Goal: Register for event/course

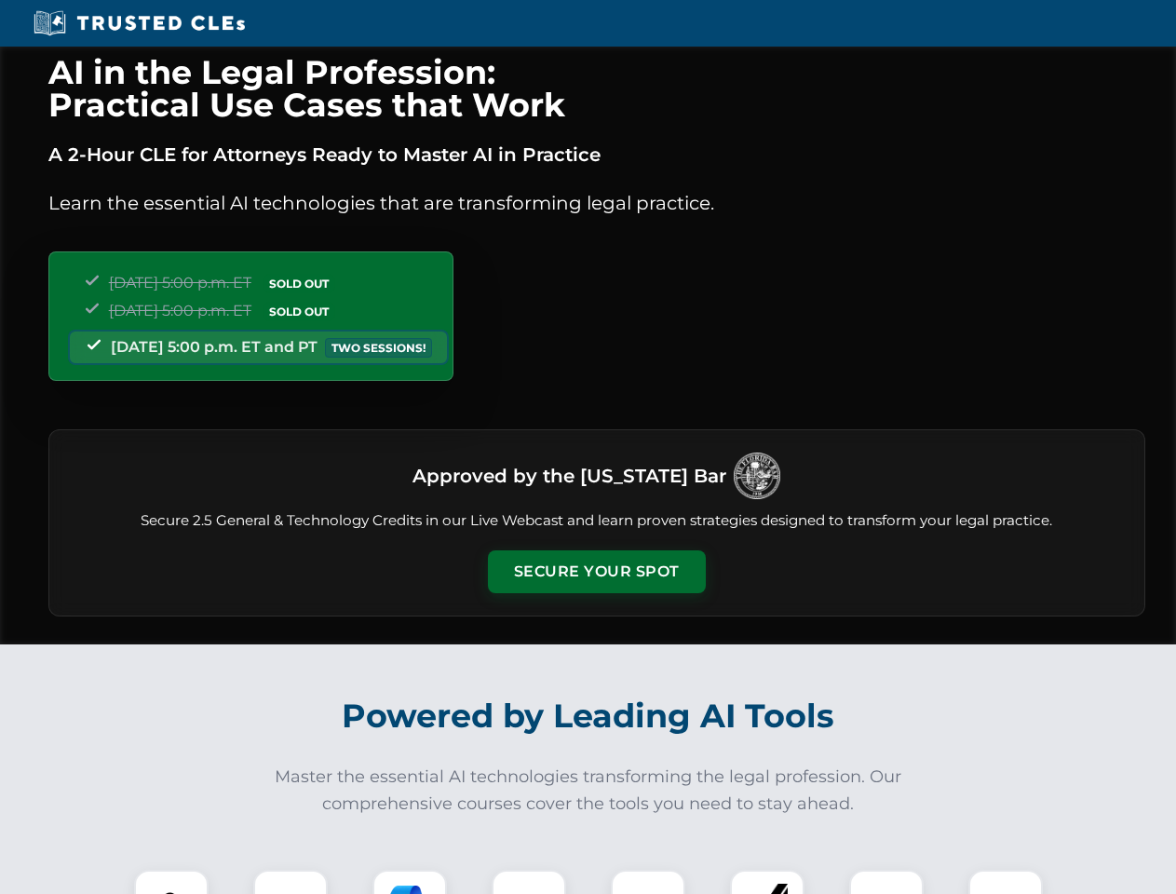
click at [596, 572] on button "Secure Your Spot" at bounding box center [597, 571] width 218 height 43
click at [171, 882] on img at bounding box center [171, 907] width 54 height 54
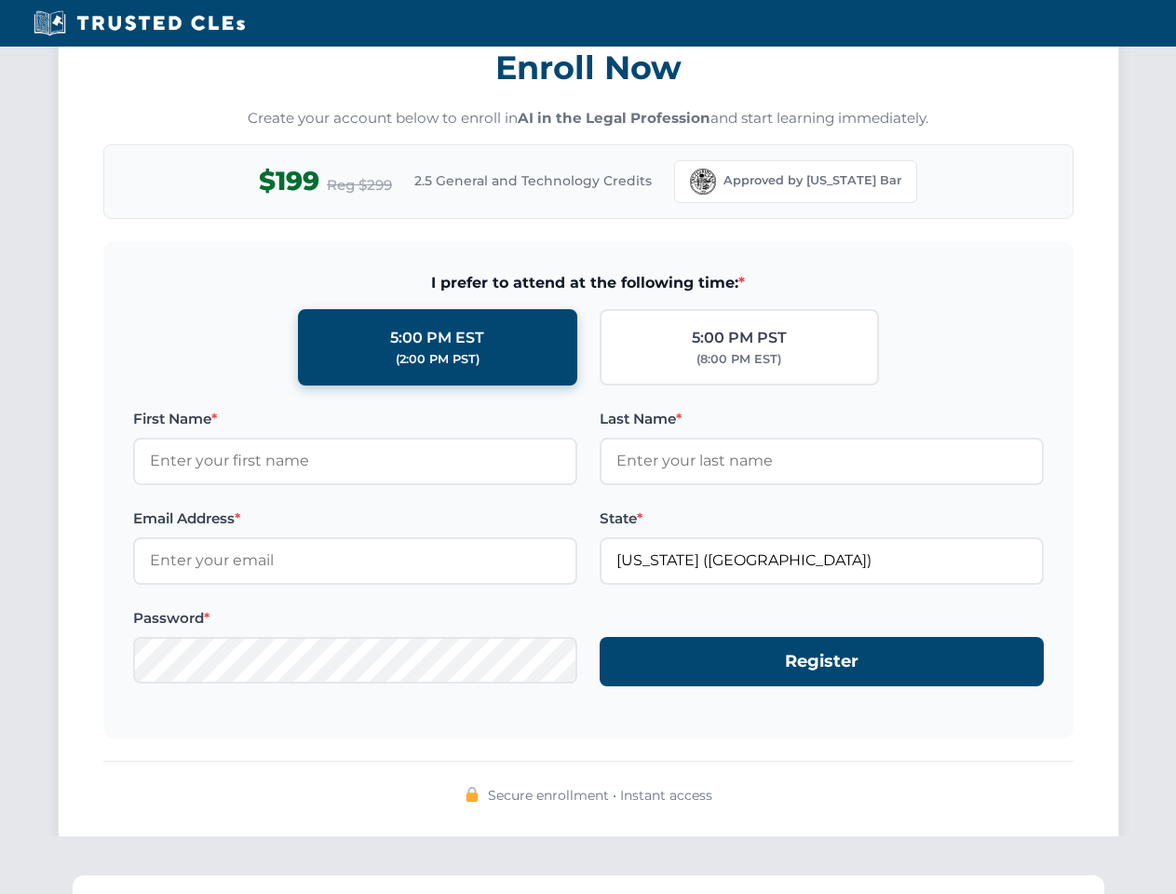
scroll to position [1828, 0]
